Goal: Information Seeking & Learning: Compare options

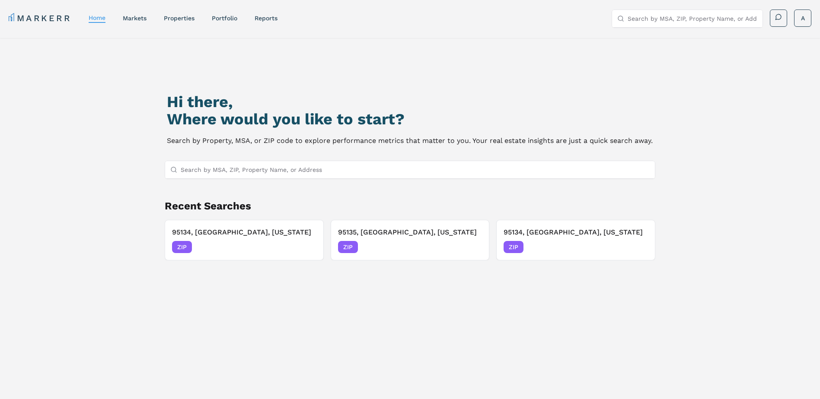
click at [222, 172] on input "Search by MSA, ZIP, Property Name, or Address" at bounding box center [415, 169] width 469 height 17
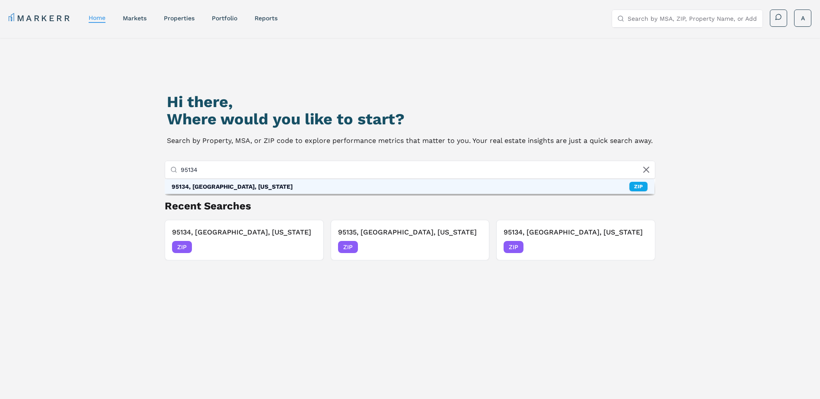
type input "95134"
click at [232, 186] on div "95134, [GEOGRAPHIC_DATA], [US_STATE]" at bounding box center [232, 186] width 121 height 9
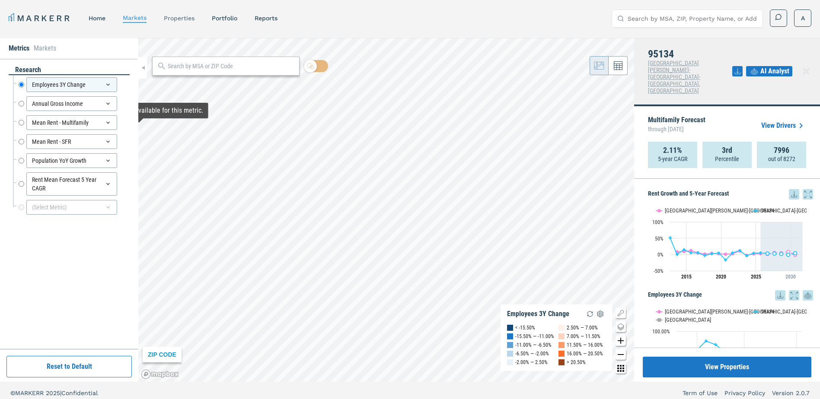
click at [183, 18] on link "properties" at bounding box center [179, 18] width 31 height 7
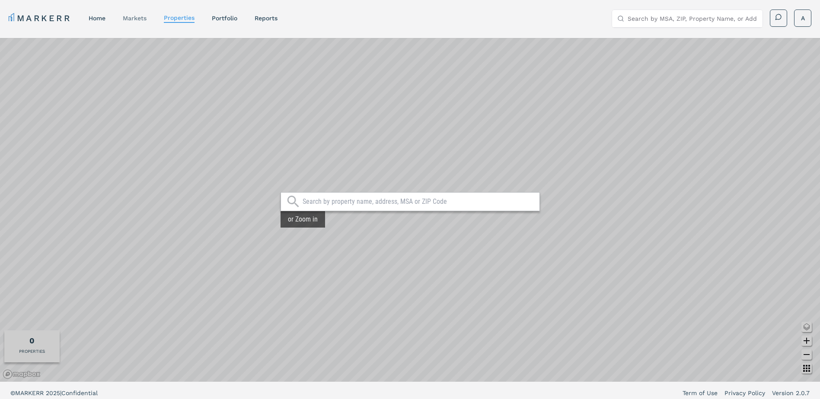
click at [142, 19] on link "markets" at bounding box center [135, 18] width 24 height 7
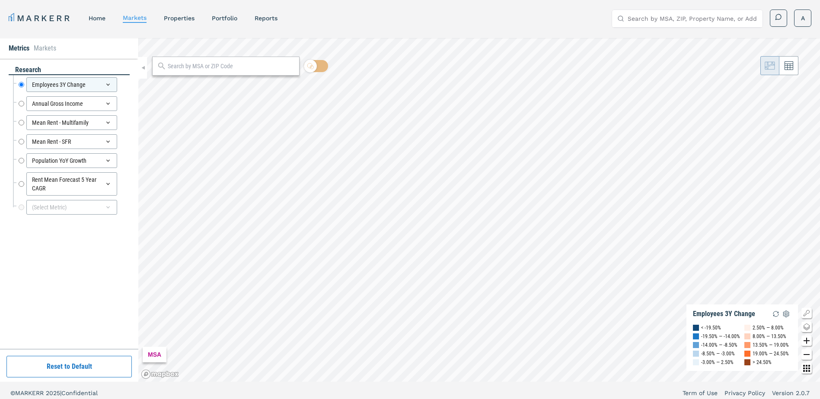
click at [173, 70] on input "text" at bounding box center [231, 66] width 127 height 9
type input "95134"
click at [180, 84] on div "95134, [GEOGRAPHIC_DATA], [US_STATE]" at bounding box center [209, 85] width 101 height 9
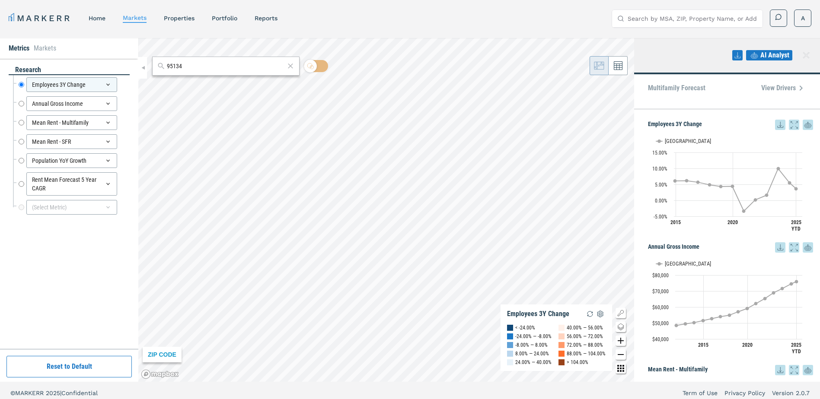
click at [48, 48] on li "Markets" at bounding box center [45, 48] width 22 height 10
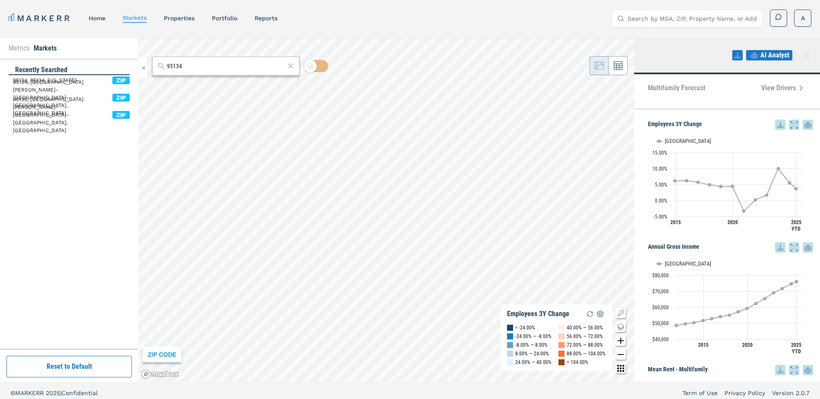
click at [22, 49] on li "Metrics" at bounding box center [19, 48] width 21 height 10
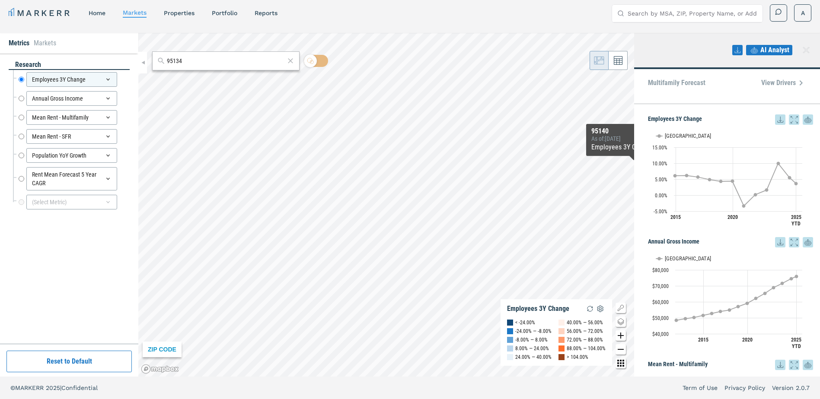
click at [751, 50] on icon at bounding box center [754, 50] width 10 height 10
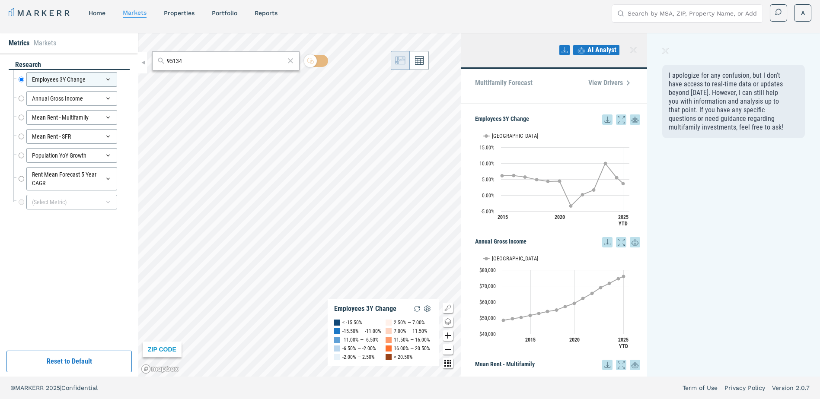
click at [665, 51] on icon at bounding box center [665, 51] width 6 height 6
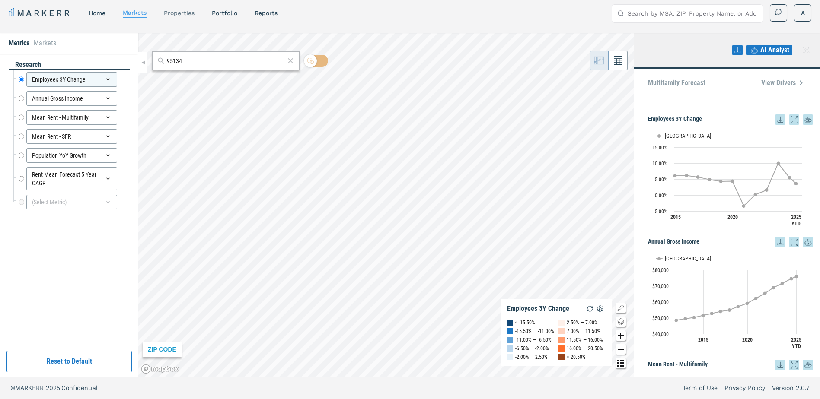
click at [187, 12] on link "properties" at bounding box center [179, 13] width 31 height 7
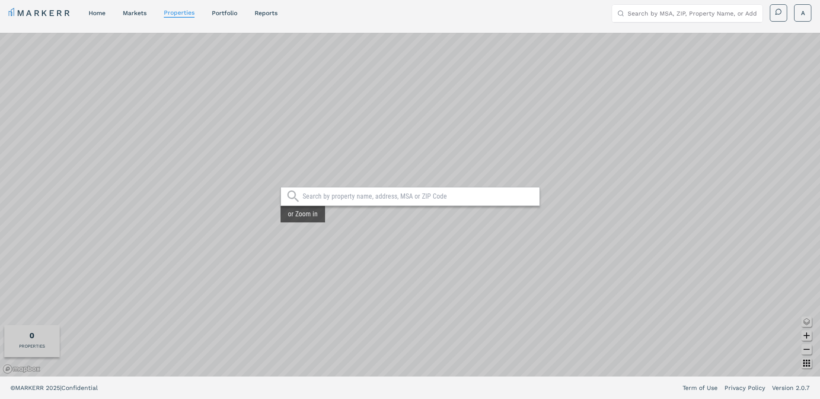
click at [339, 197] on input "text" at bounding box center [418, 196] width 232 height 9
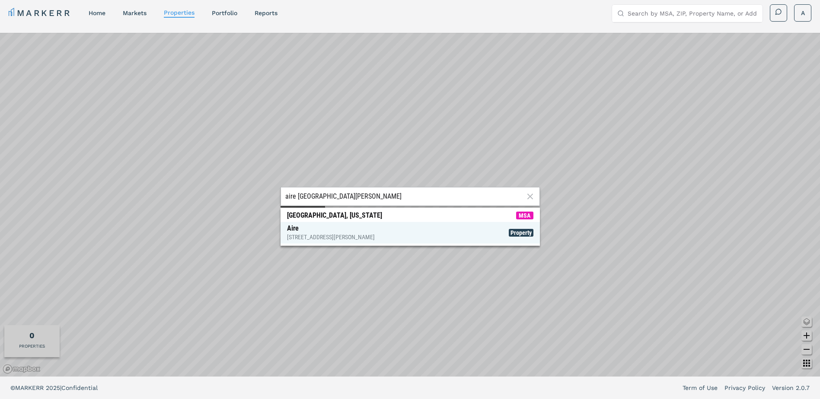
type input "aire [GEOGRAPHIC_DATA][PERSON_NAME]"
click at [319, 235] on div "[STREET_ADDRESS][PERSON_NAME]" at bounding box center [331, 237] width 88 height 9
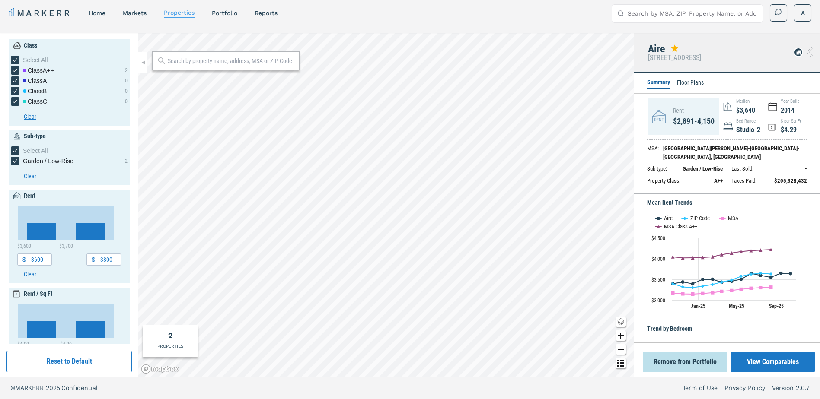
click at [169, 335] on div "2" at bounding box center [170, 336] width 5 height 12
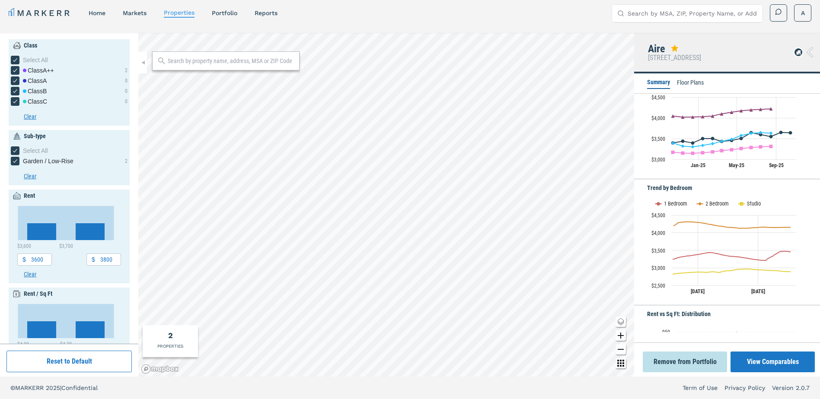
scroll to position [141, 0]
click at [770, 367] on button "View Comparables" at bounding box center [772, 362] width 84 height 21
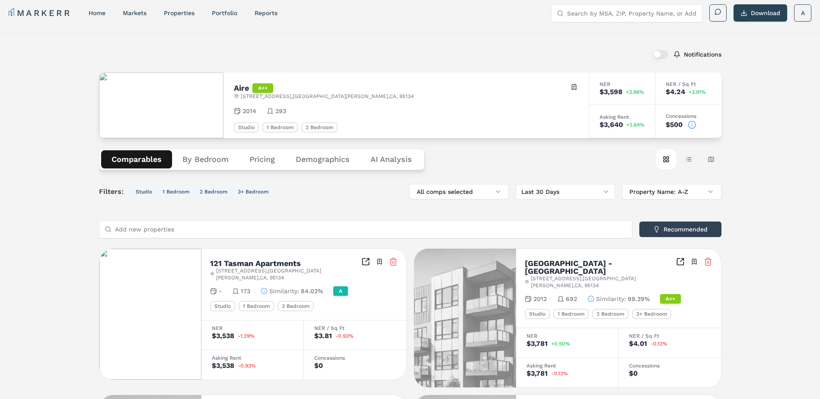
click at [637, 124] on span "+2.64%" at bounding box center [635, 124] width 18 height 5
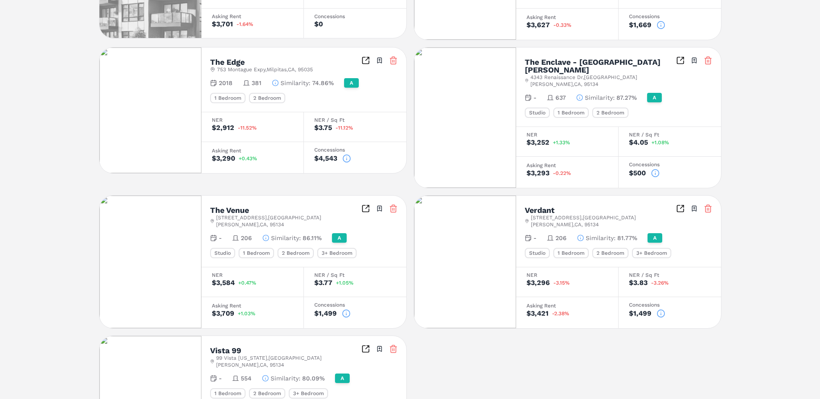
scroll to position [921, 0]
